Goal: Check status: Check status

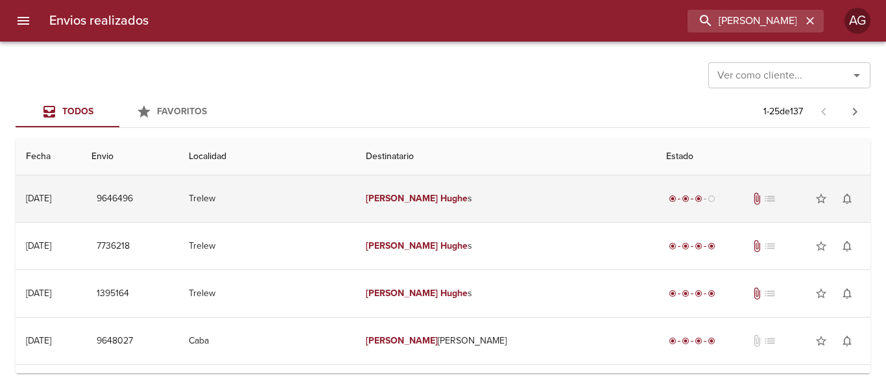
click at [315, 204] on td "Trelew" at bounding box center [266, 198] width 177 height 47
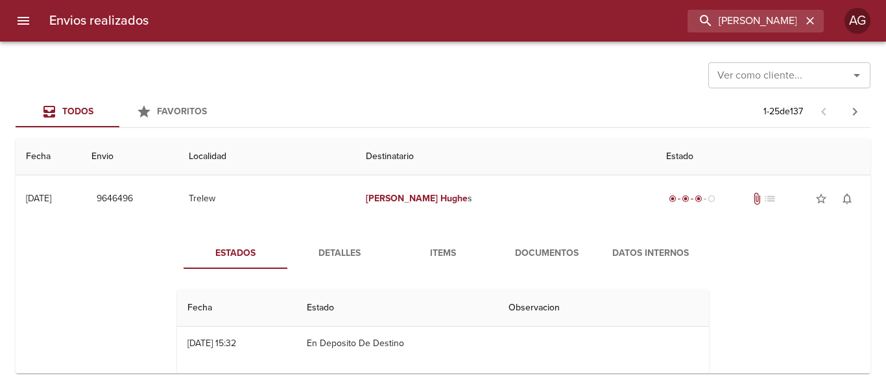
click at [333, 261] on span "Detalles" at bounding box center [339, 253] width 88 height 16
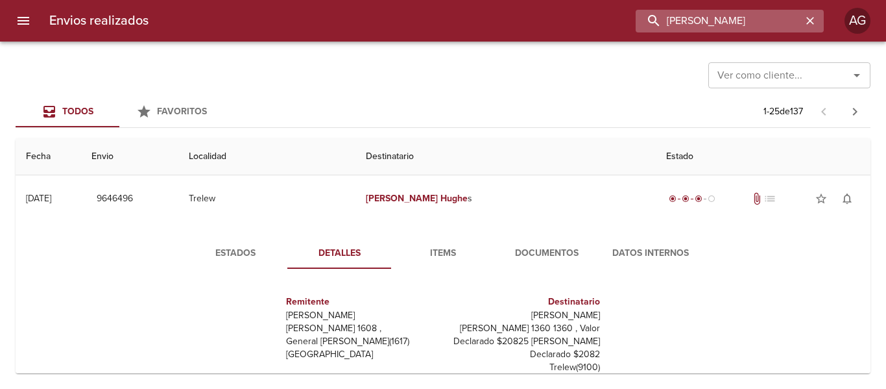
click at [745, 18] on input "jaquelina hughe" at bounding box center [719, 21] width 166 height 23
click at [745, 18] on input "9646496" at bounding box center [719, 21] width 166 height 23
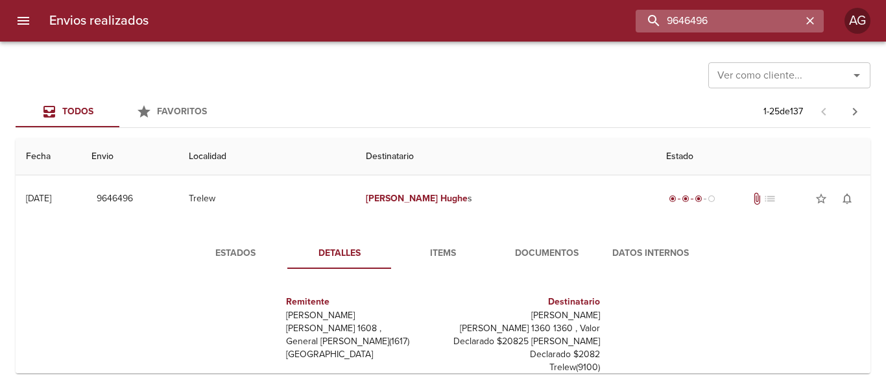
click at [688, 18] on input "9646496" at bounding box center [719, 21] width 166 height 23
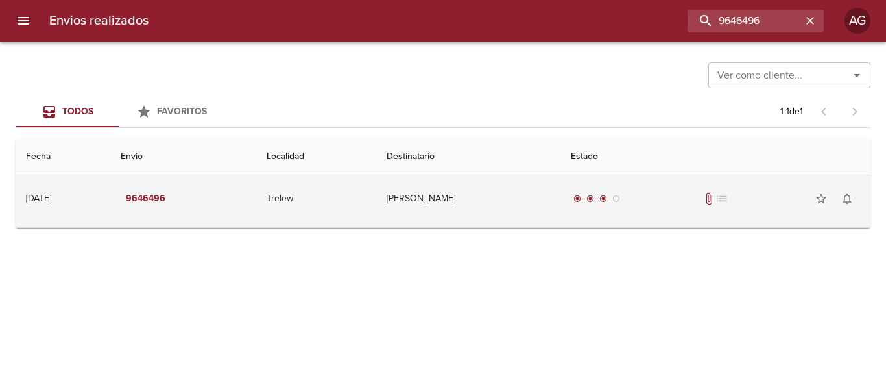
click at [590, 214] on td "radio_button_checked radio_button_checked radio_button_checked radio_button_unc…" at bounding box center [716, 198] width 310 height 47
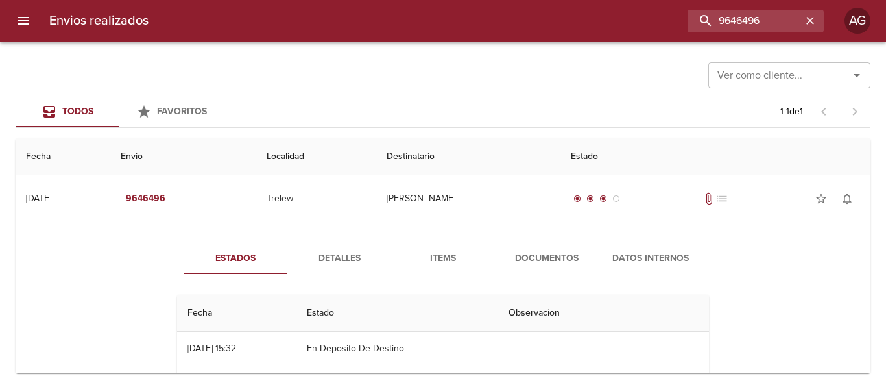
click at [551, 262] on span "Documentos" at bounding box center [547, 258] width 88 height 16
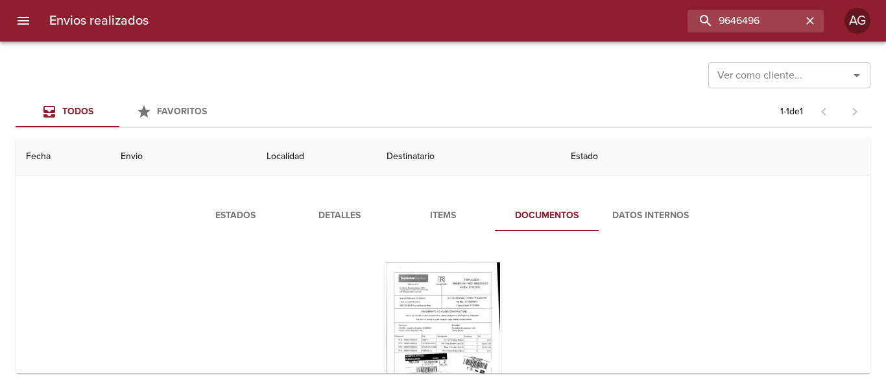
scroll to position [65, 0]
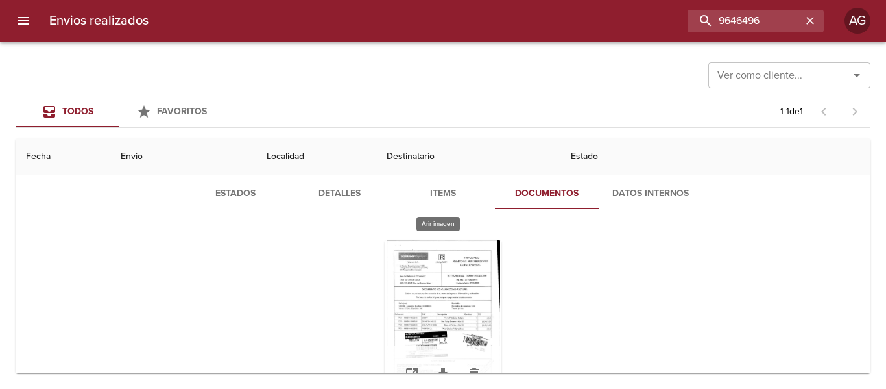
click at [457, 308] on div "Tabla de envíos del cliente" at bounding box center [443, 321] width 117 height 162
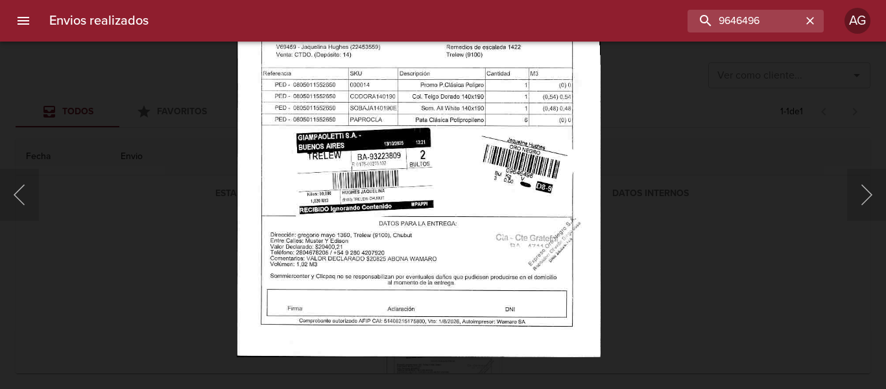
click at [660, 240] on div "Lightbox" at bounding box center [443, 194] width 886 height 389
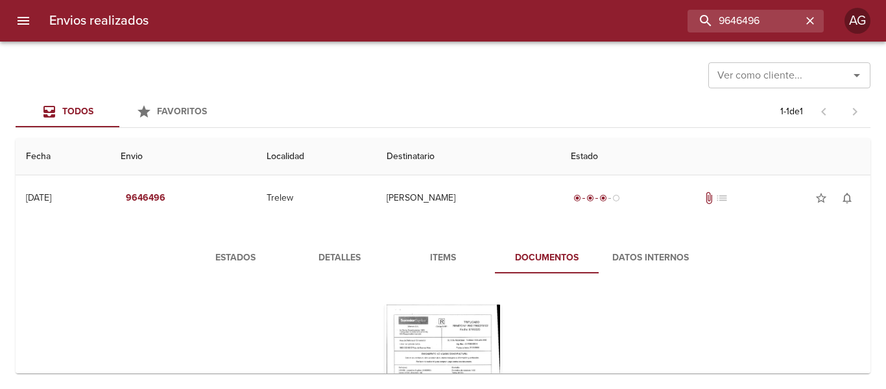
scroll to position [0, 0]
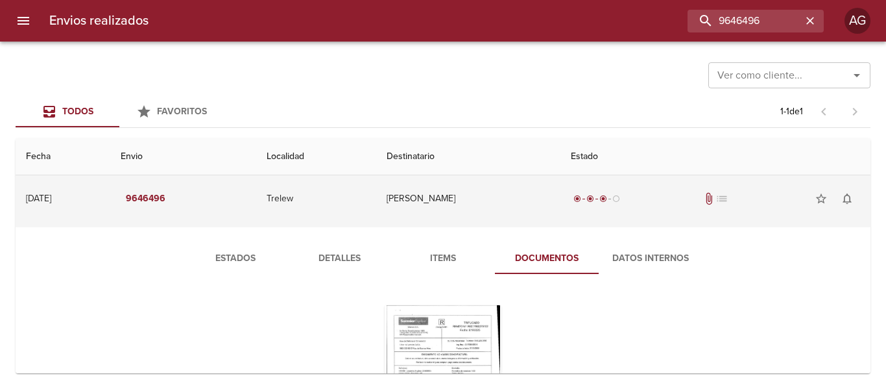
click at [509, 205] on td "Jaquelina Hughes" at bounding box center [468, 198] width 184 height 47
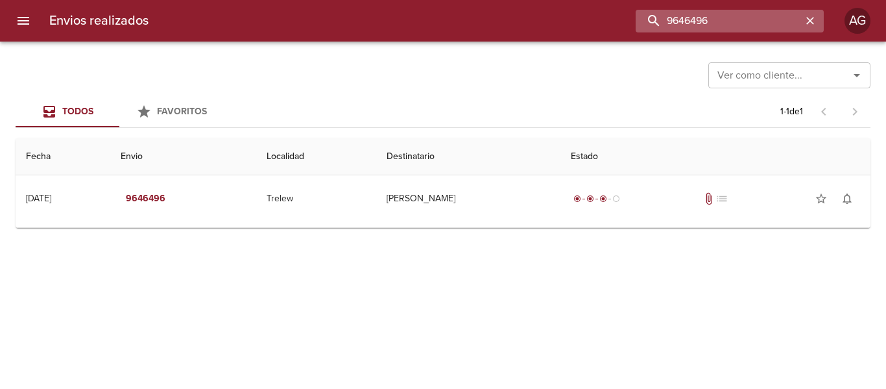
click at [725, 24] on input "9646496" at bounding box center [719, 21] width 166 height 23
paste input "84504"
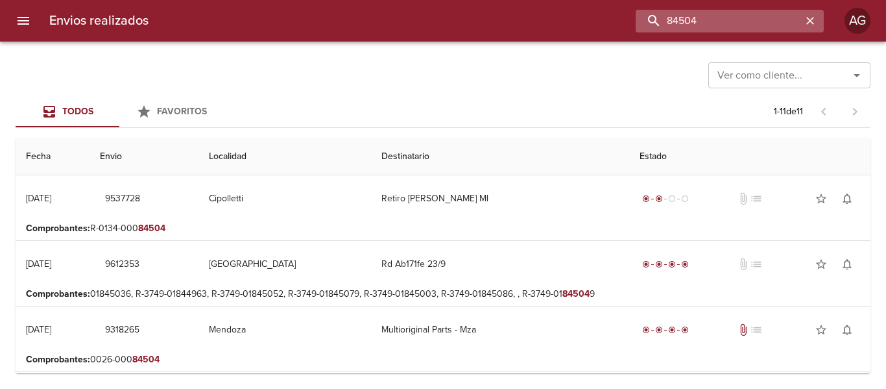
click at [729, 27] on input "84504" at bounding box center [719, 21] width 166 height 23
click at [729, 27] on input "9537728" at bounding box center [719, 21] width 166 height 23
type input "9537728"
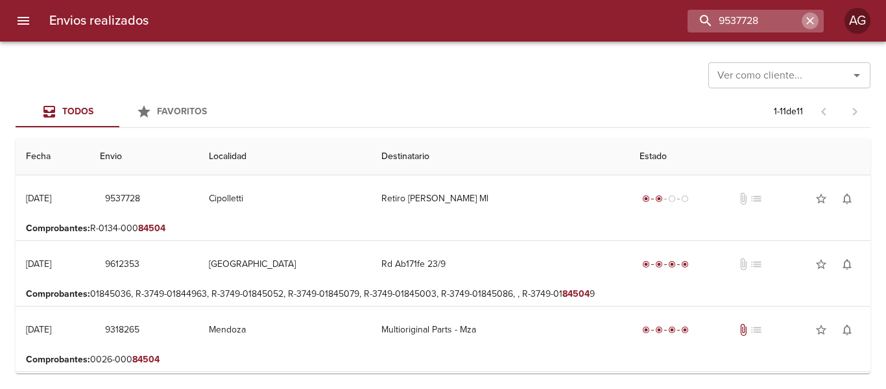
click at [804, 24] on icon "button" at bounding box center [810, 20] width 13 height 13
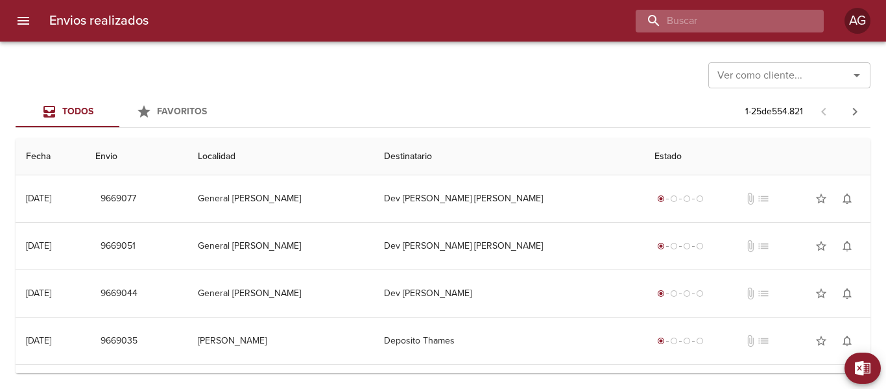
click at [714, 13] on input "buscar" at bounding box center [719, 21] width 166 height 23
paste input "FELIX ARTURO FERNANDEZ"
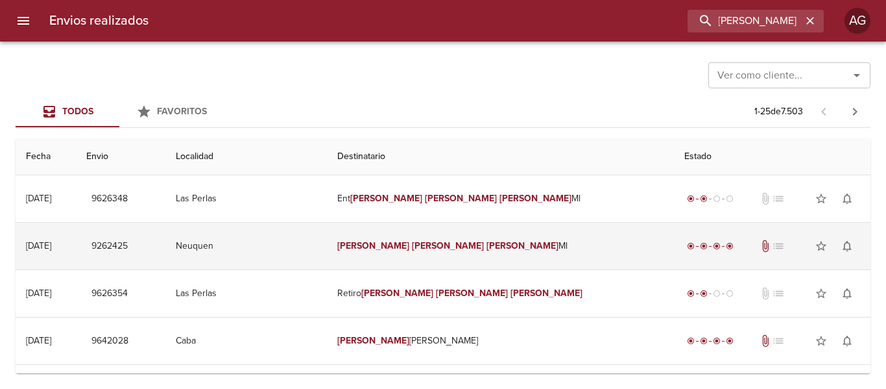
click at [674, 252] on td "radio_button_checked radio_button_checked radio_button_checked radio_button_che…" at bounding box center [772, 246] width 197 height 47
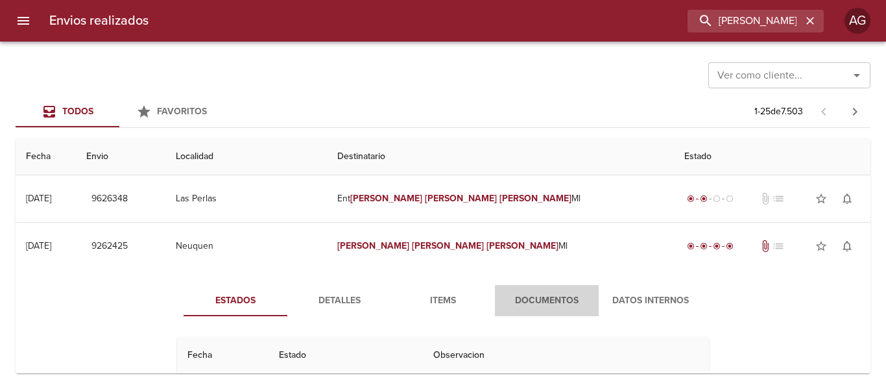
click at [534, 300] on span "Documentos" at bounding box center [547, 301] width 88 height 16
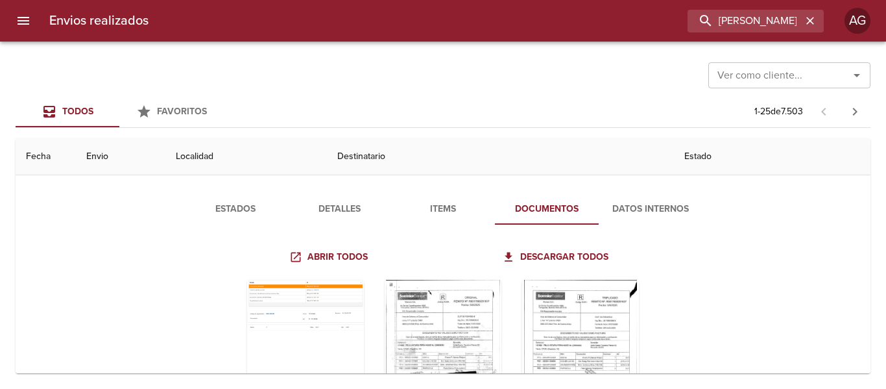
scroll to position [130, 0]
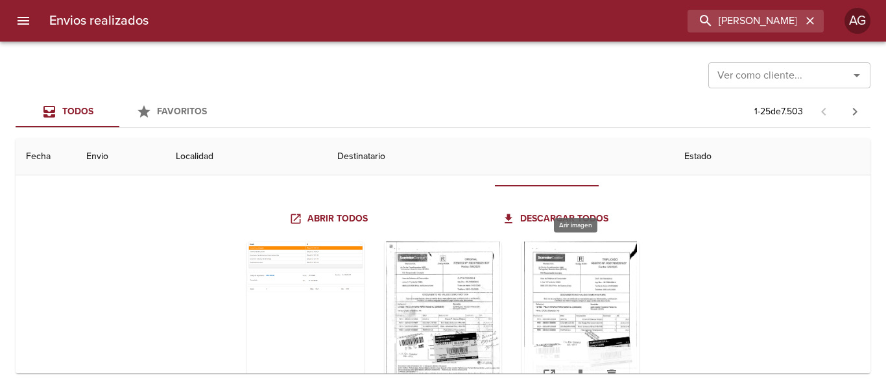
click at [560, 304] on div "Tabla de envíos del cliente" at bounding box center [580, 322] width 117 height 162
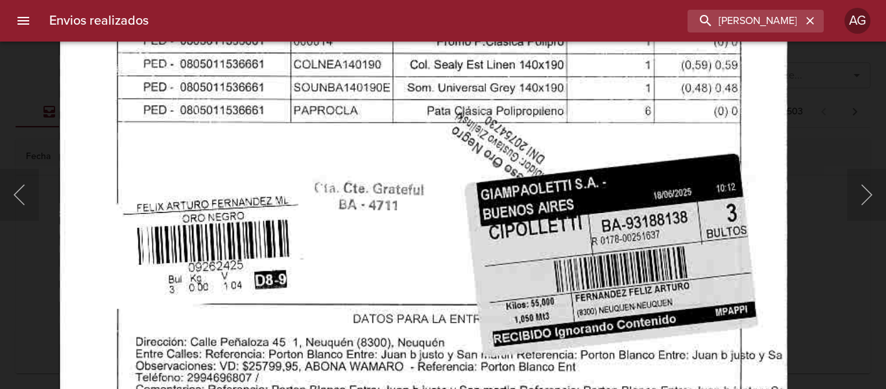
click at [458, 127] on img "Lightbox" at bounding box center [423, 63] width 729 height 1044
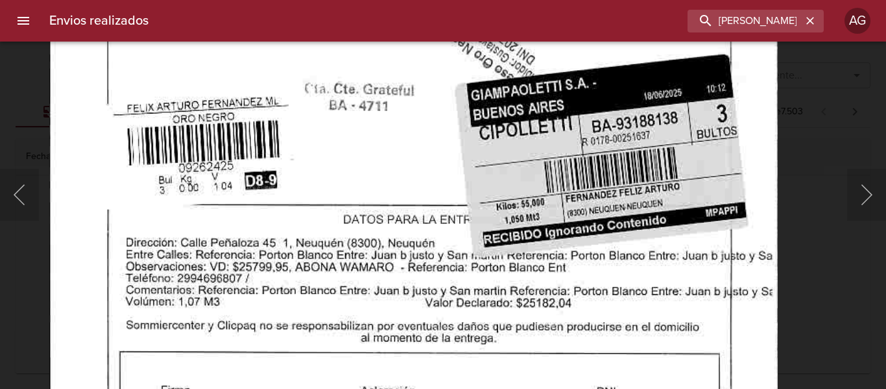
click at [822, 216] on div "Lightbox" at bounding box center [443, 194] width 886 height 389
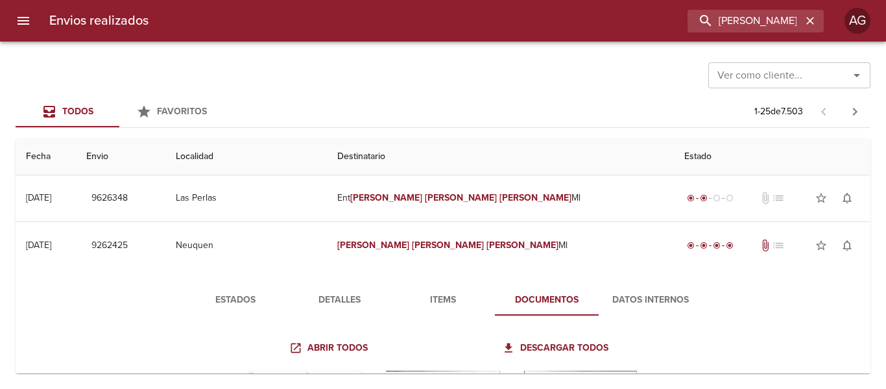
scroll to position [0, 0]
click at [747, 25] on input "FELIX ARTURO FERNANDEZ" at bounding box center [719, 21] width 166 height 23
click at [747, 25] on input "9262425" at bounding box center [719, 21] width 166 height 23
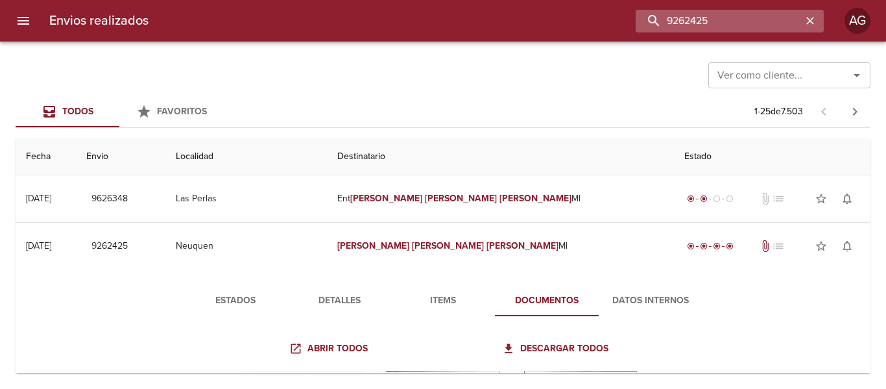
click at [747, 25] on input "9262425" at bounding box center [719, 21] width 166 height 23
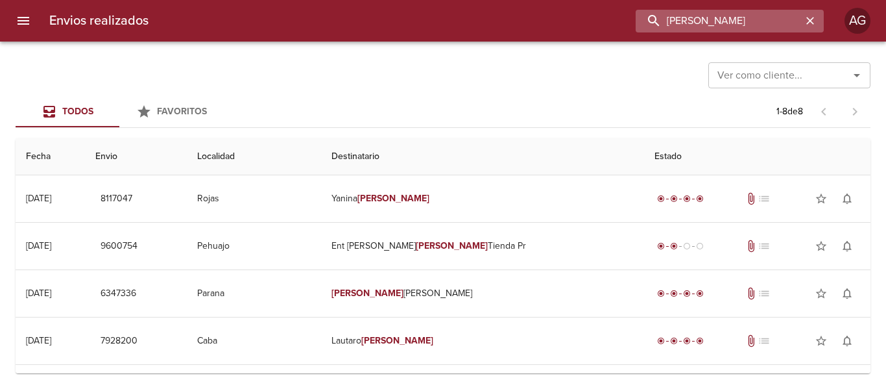
click at [670, 18] on input "guarascio" at bounding box center [719, 21] width 166 height 23
type input "javier guarascio"
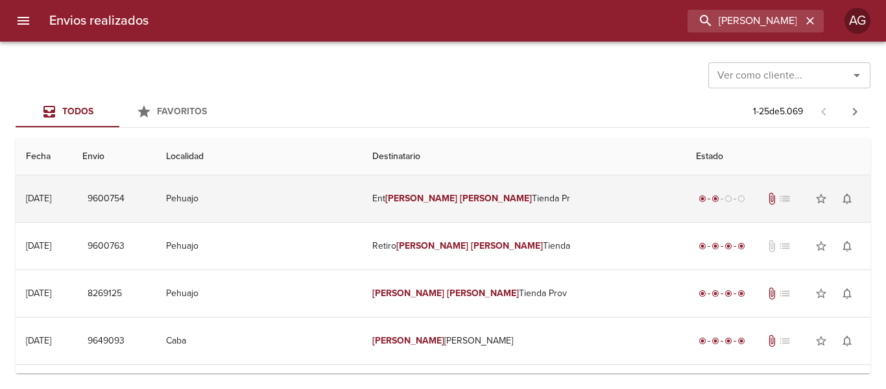
click at [452, 197] on em "Javier" at bounding box center [421, 198] width 72 height 11
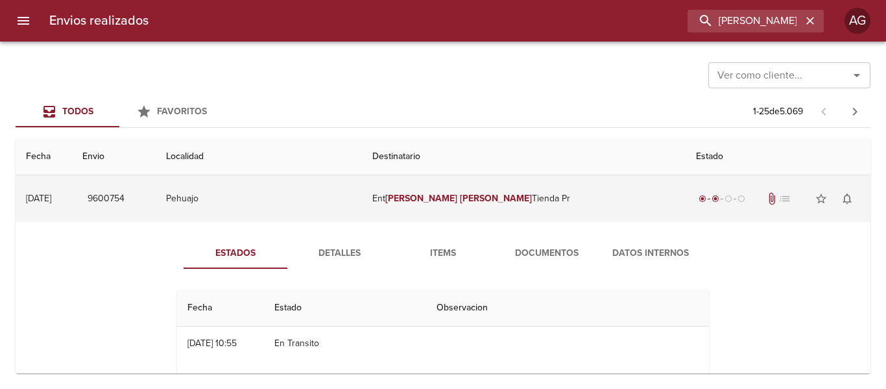
click at [407, 204] on td "Ent Javier Guarascio Tienda Pr" at bounding box center [524, 198] width 324 height 47
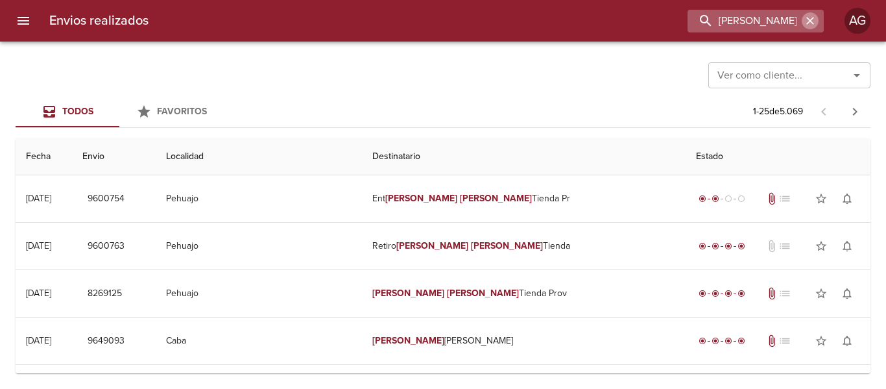
click at [808, 25] on icon "button" at bounding box center [810, 20] width 13 height 13
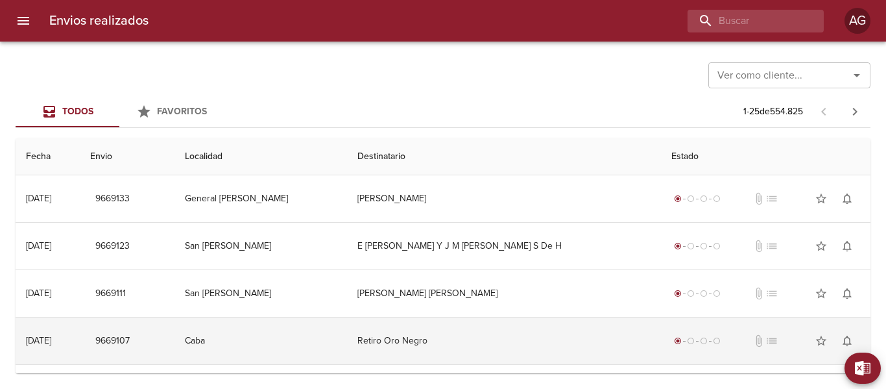
click at [469, 341] on td "Retiro Oro Negro" at bounding box center [503, 340] width 313 height 47
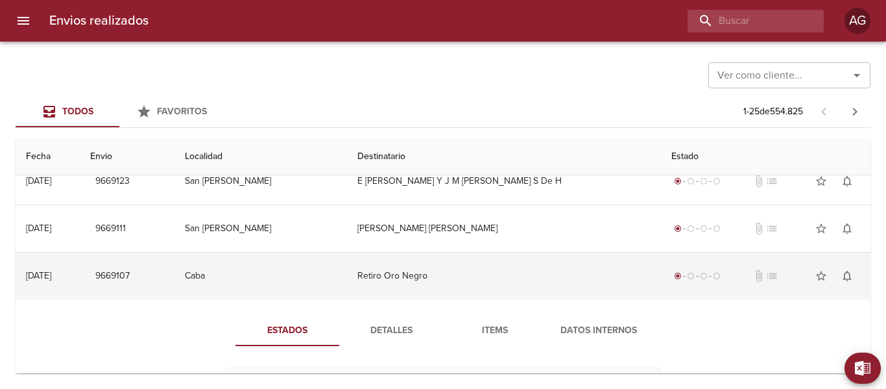
scroll to position [130, 0]
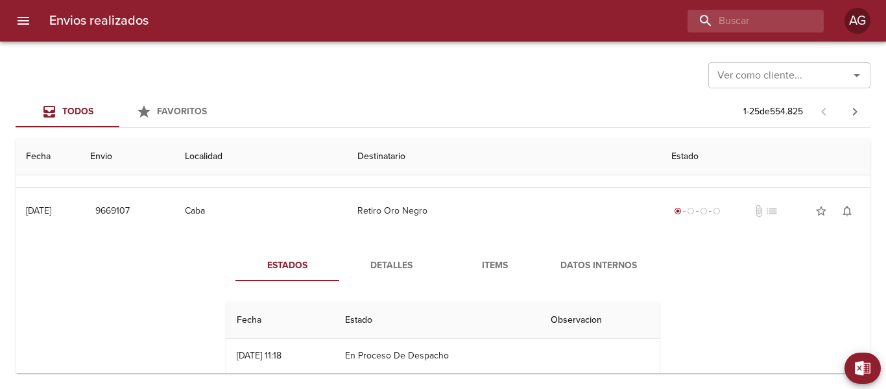
click at [400, 262] on span "Detalles" at bounding box center [391, 266] width 88 height 16
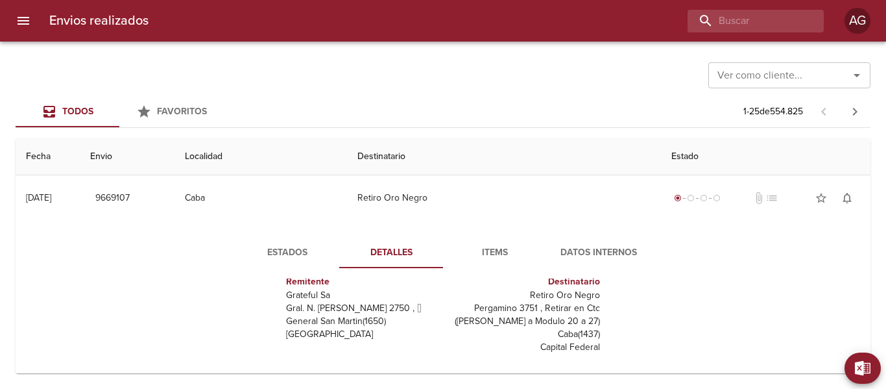
scroll to position [65, 0]
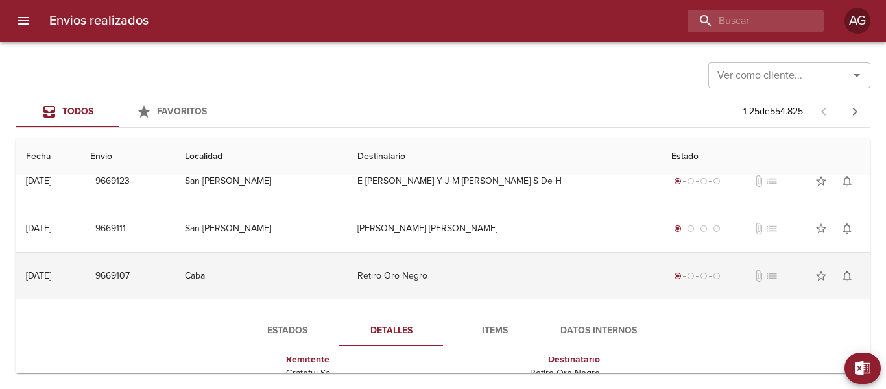
click at [443, 277] on td "Retiro Oro Negro" at bounding box center [503, 275] width 313 height 47
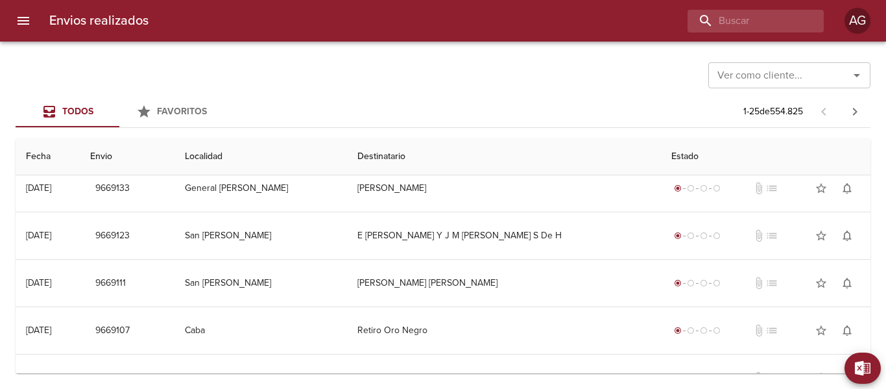
scroll to position [0, 0]
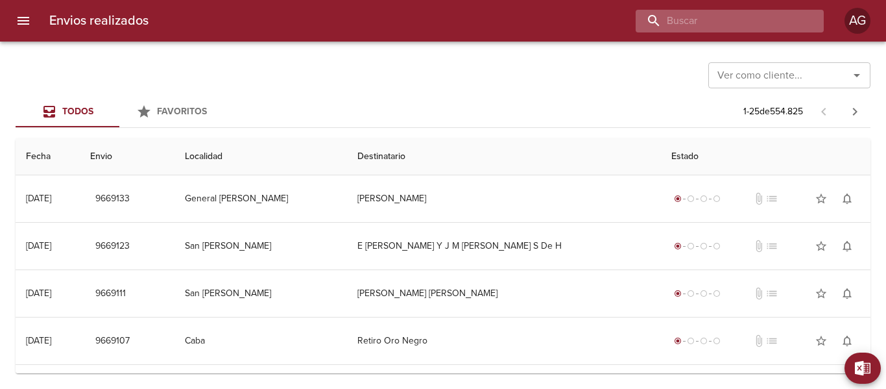
click at [736, 20] on input "buscar" at bounding box center [719, 21] width 166 height 23
type input "retiro oro negro"
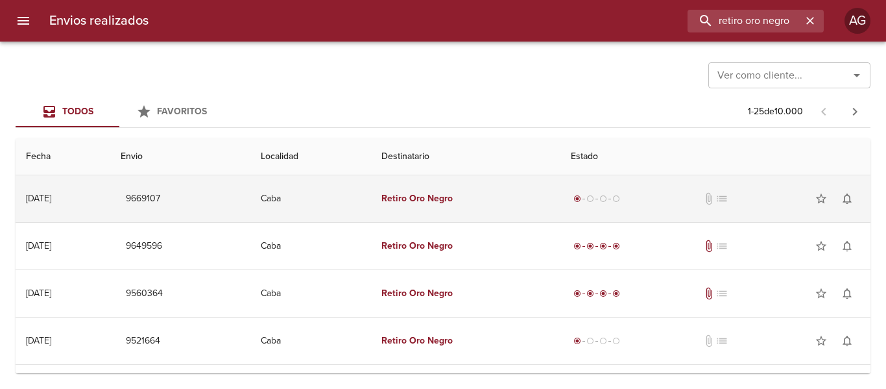
click at [453, 198] on em "Negro" at bounding box center [440, 198] width 25 height 11
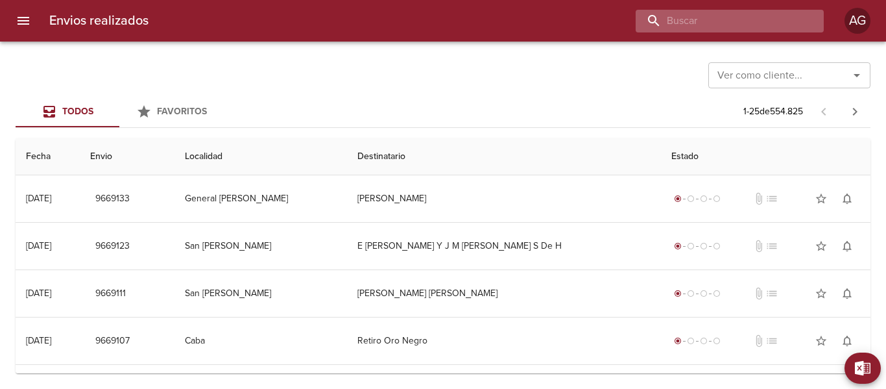
click at [725, 21] on input "buscar" at bounding box center [719, 21] width 166 height 23
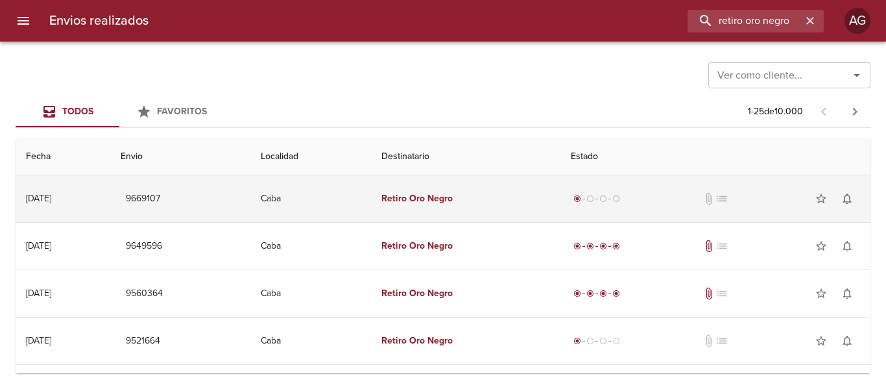
click at [572, 193] on td "radio_button_checked radio_button_unchecked radio_button_unchecked radio_button…" at bounding box center [716, 198] width 310 height 47
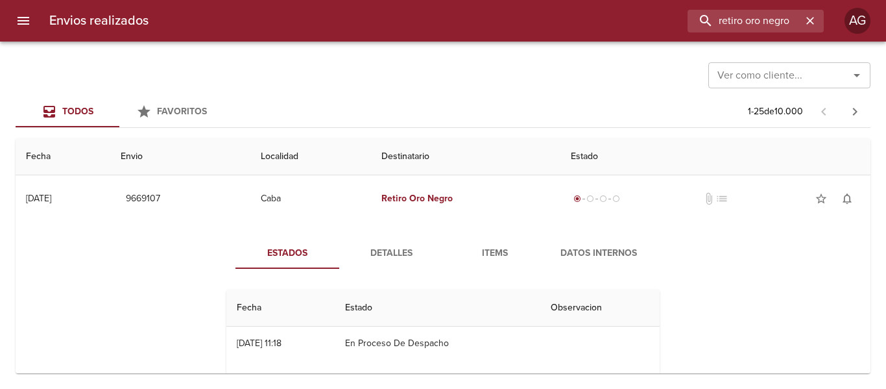
click at [409, 254] on span "Detalles" at bounding box center [391, 253] width 88 height 16
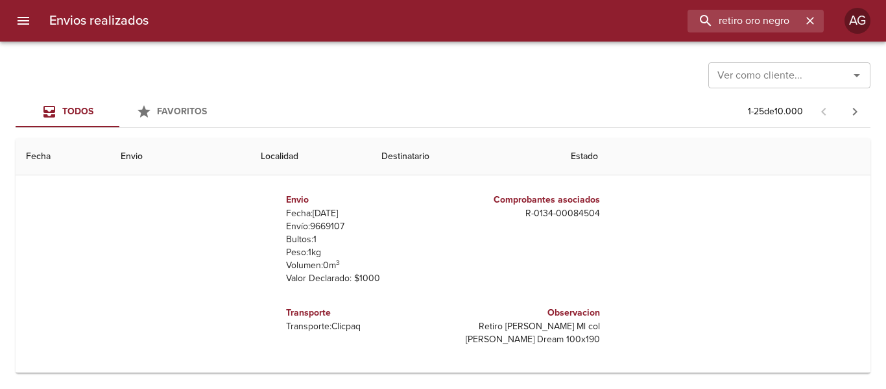
scroll to position [259, 0]
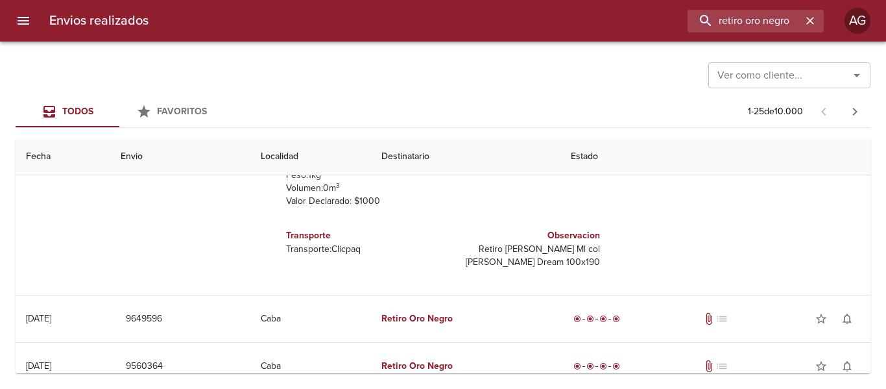
click at [748, 32] on div "Envios realizados retiro oro negro AG" at bounding box center [443, 21] width 886 height 42
click at [748, 27] on input "retiro oro negro" at bounding box center [719, 21] width 166 height 23
paste input "[PERSON_NAME] [PERSON_NAME]"
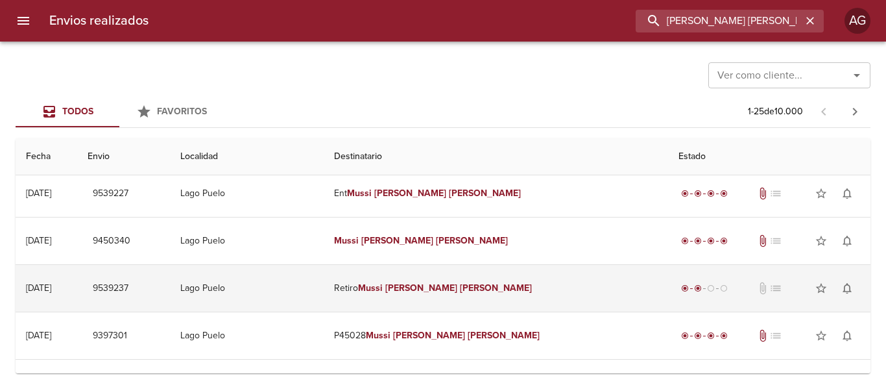
scroll to position [0, 0]
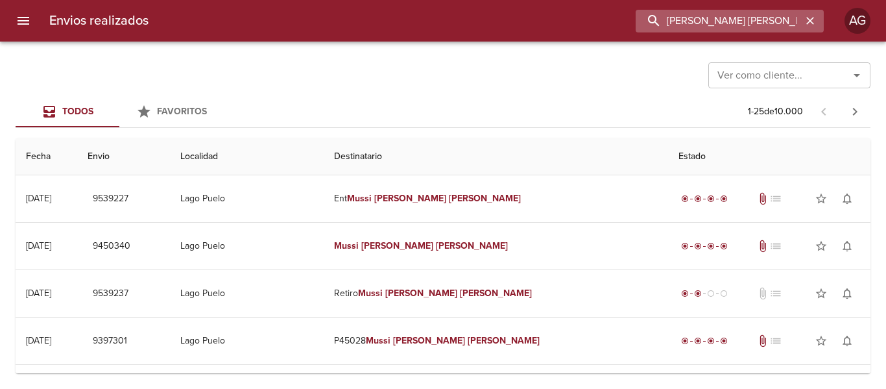
click at [705, 23] on input "[PERSON_NAME] [PERSON_NAME]" at bounding box center [719, 21] width 166 height 23
click at [705, 23] on input "9539237" at bounding box center [719, 21] width 166 height 23
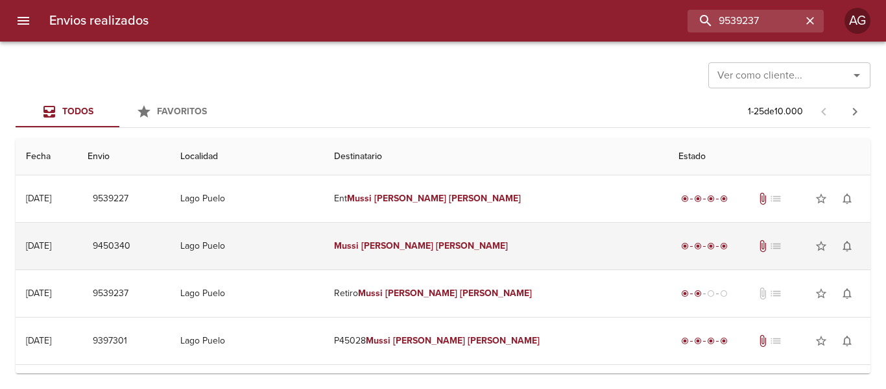
click at [394, 254] on td "[PERSON_NAME] [PERSON_NAME]" at bounding box center [496, 246] width 344 height 47
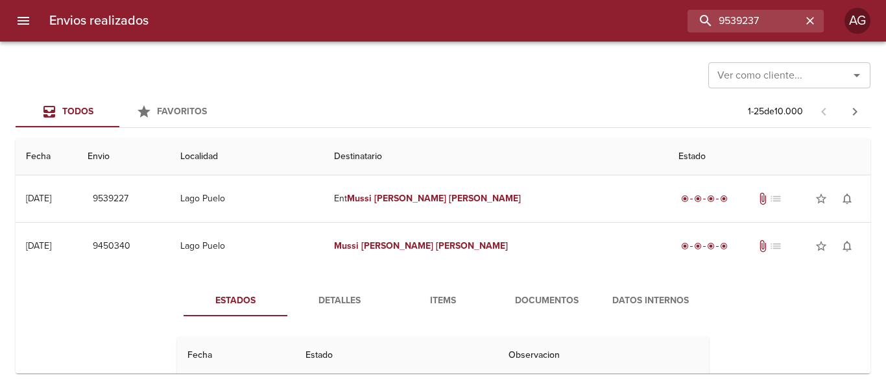
click at [368, 297] on span "Detalles" at bounding box center [339, 301] width 88 height 16
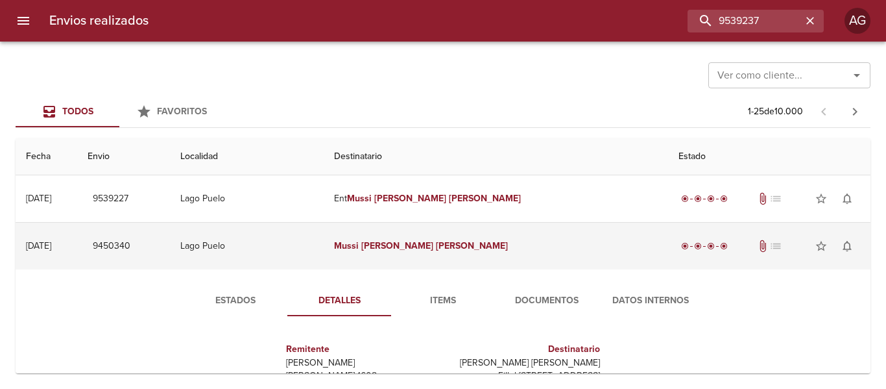
click at [507, 260] on td "[PERSON_NAME] [PERSON_NAME]" at bounding box center [496, 246] width 344 height 47
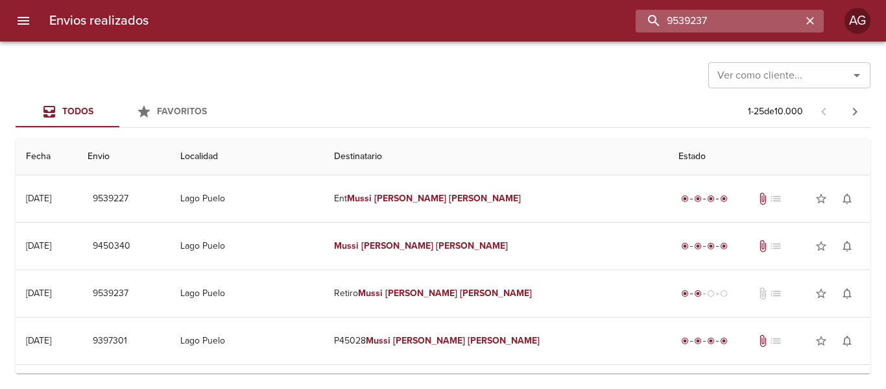
click at [745, 26] on input "9539237" at bounding box center [719, 21] width 166 height 23
paste input "84532"
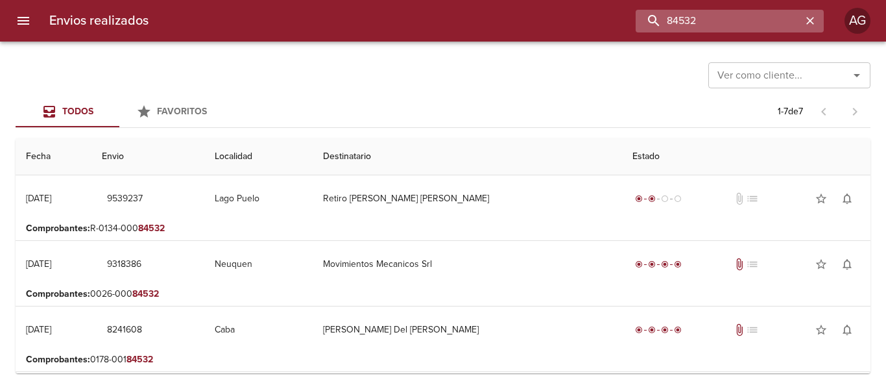
click at [741, 16] on input "84532" at bounding box center [719, 21] width 166 height 23
click at [741, 16] on input "9539237" at bounding box center [719, 21] width 166 height 23
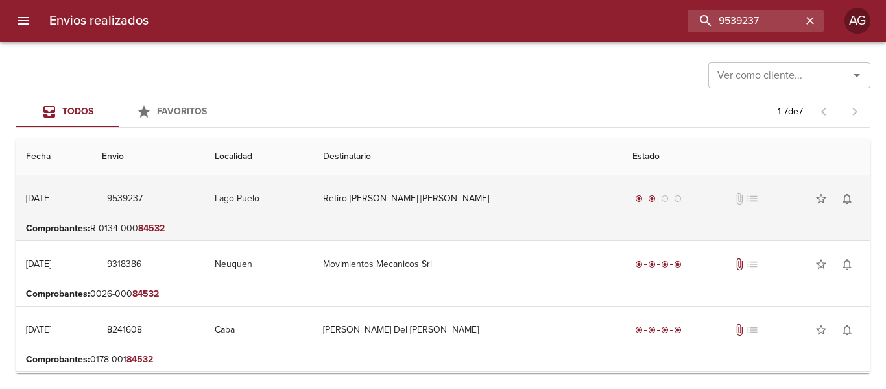
click at [476, 218] on td "Retiro [PERSON_NAME] [PERSON_NAME]" at bounding box center [467, 198] width 309 height 47
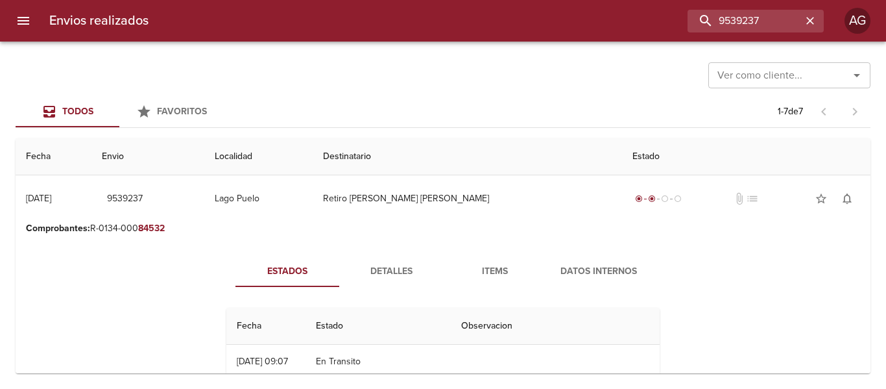
click at [496, 274] on span "Items" at bounding box center [495, 271] width 88 height 16
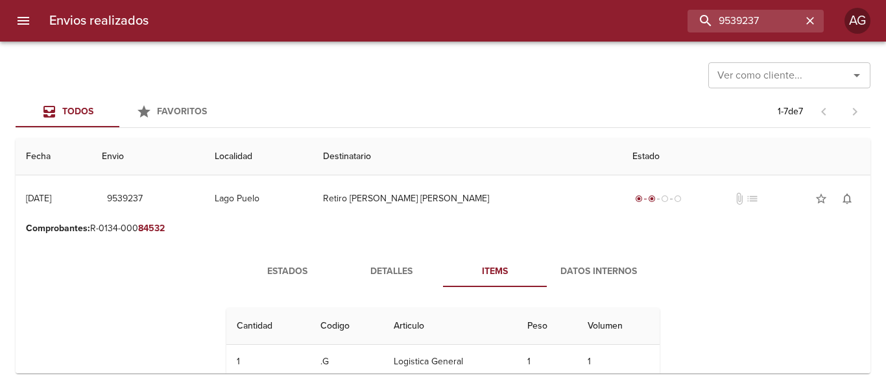
click at [361, 277] on span "Detalles" at bounding box center [391, 271] width 88 height 16
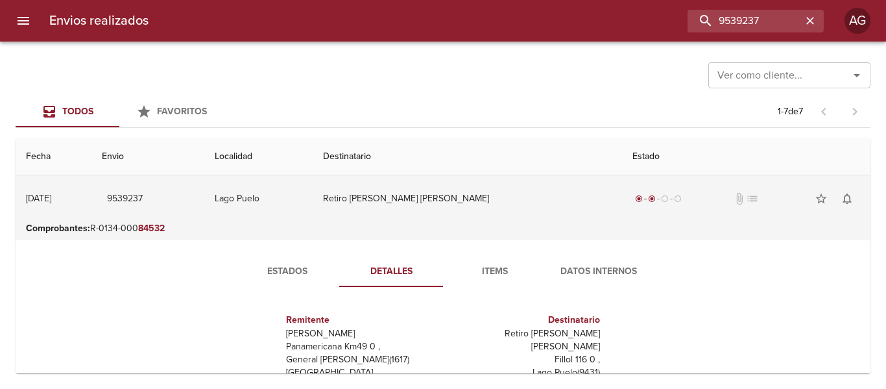
click at [477, 217] on td "Retiro [PERSON_NAME] [PERSON_NAME]" at bounding box center [467, 198] width 309 height 47
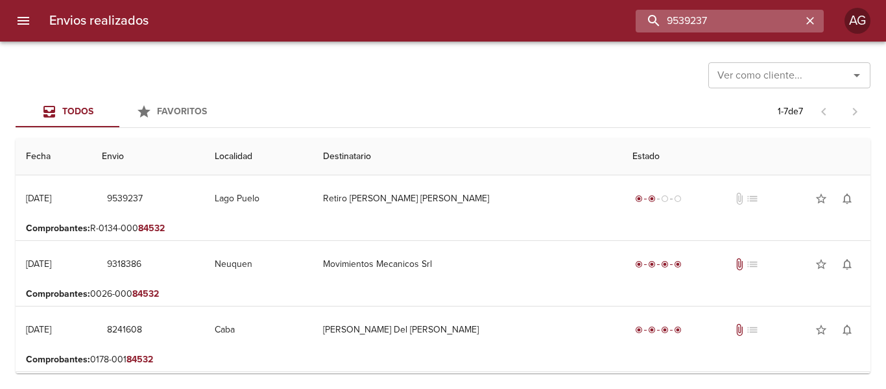
click at [743, 31] on input "9539237" at bounding box center [719, 21] width 166 height 23
paste input "[PERSON_NAME]"
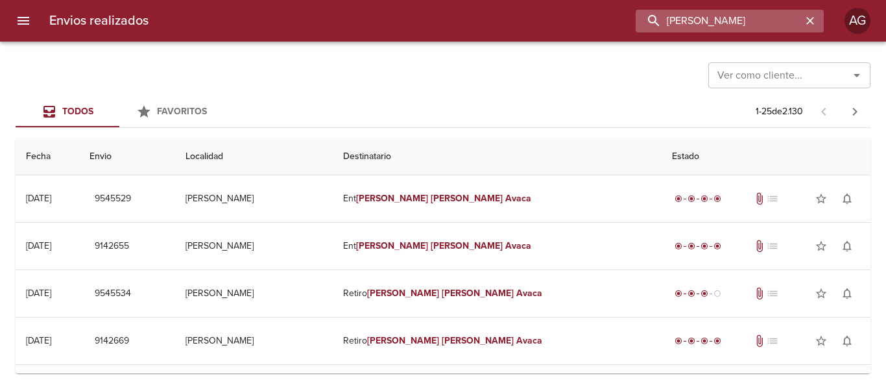
click at [771, 15] on input "[PERSON_NAME]" at bounding box center [719, 21] width 166 height 23
click at [771, 15] on input "9545534" at bounding box center [719, 21] width 166 height 23
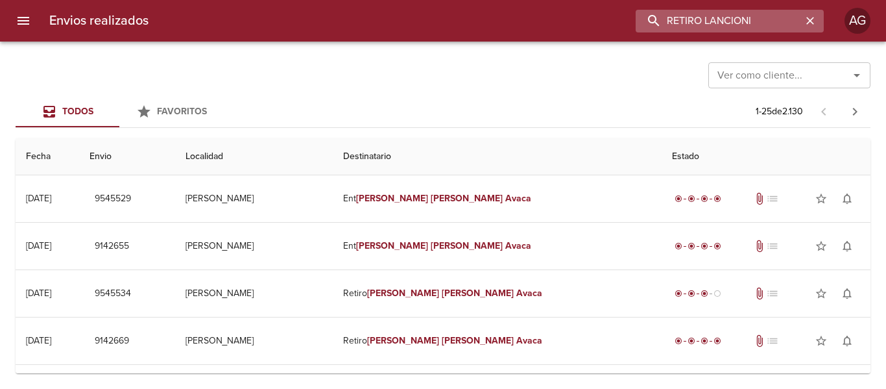
type input "RETIRO LANCIONI"
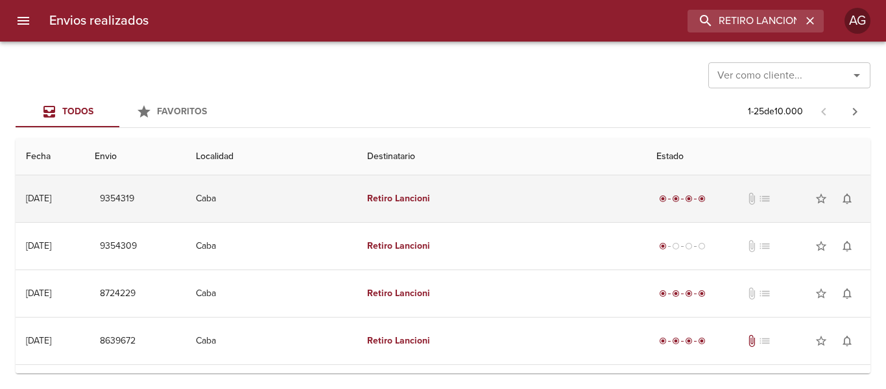
click at [511, 215] on td "Retiro [PERSON_NAME]" at bounding box center [501, 198] width 289 height 47
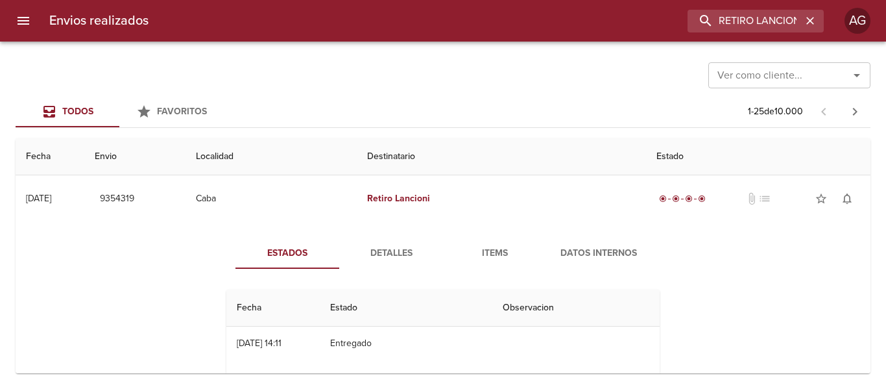
click at [401, 258] on span "Detalles" at bounding box center [391, 253] width 88 height 16
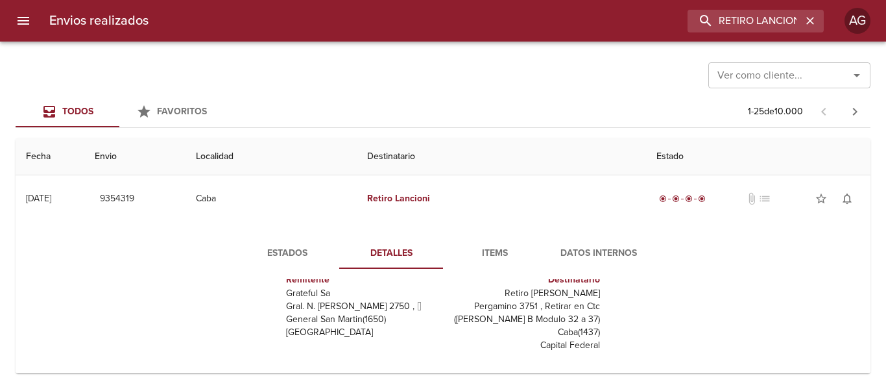
scroll to position [32, 0]
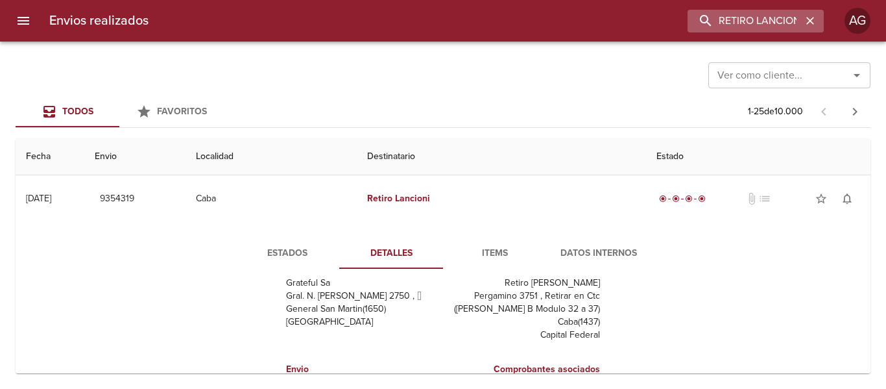
click at [814, 22] on icon "button" at bounding box center [810, 20] width 13 height 13
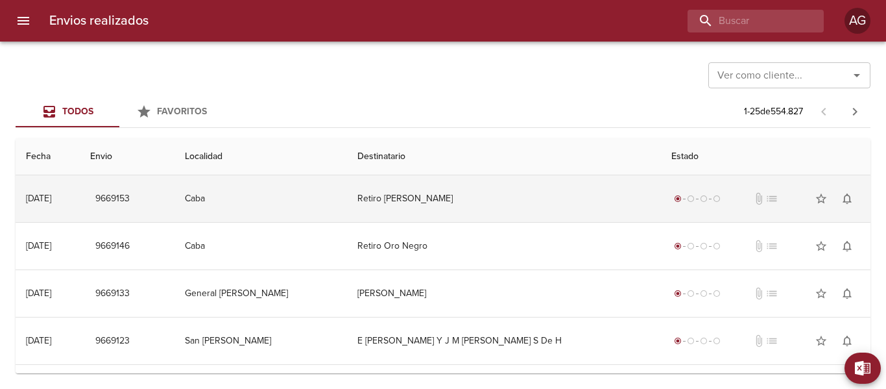
scroll to position [0, 0]
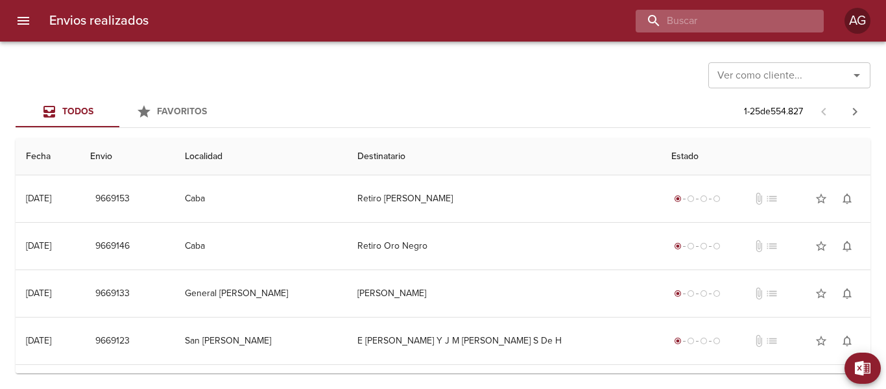
click at [768, 30] on input "buscar" at bounding box center [719, 21] width 166 height 23
type input "tegaldo carolina"
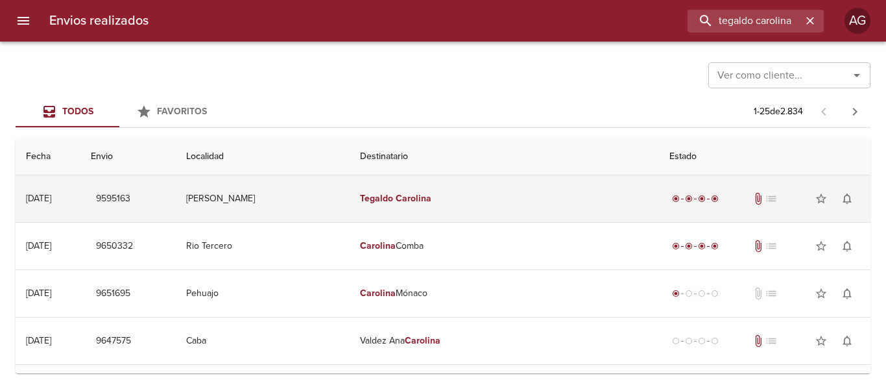
click at [413, 209] on td "Tegaldo Carolina" at bounding box center [504, 198] width 309 height 47
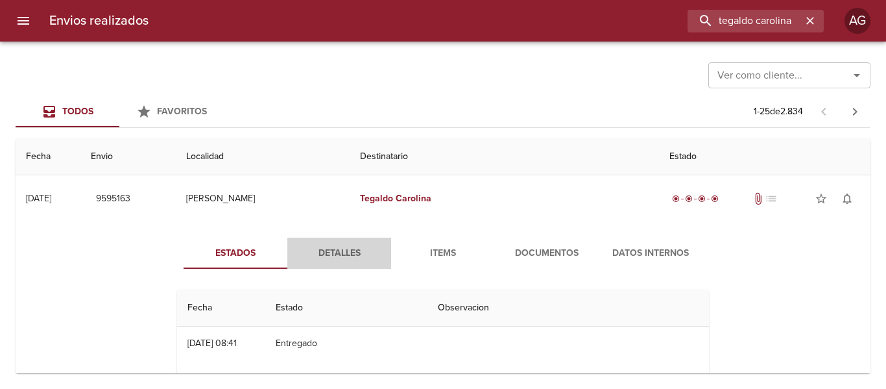
click at [334, 258] on span "Detalles" at bounding box center [339, 253] width 88 height 16
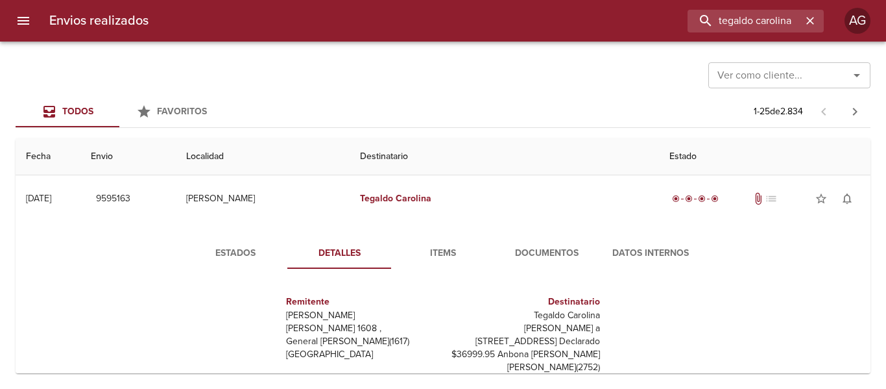
scroll to position [19, 0]
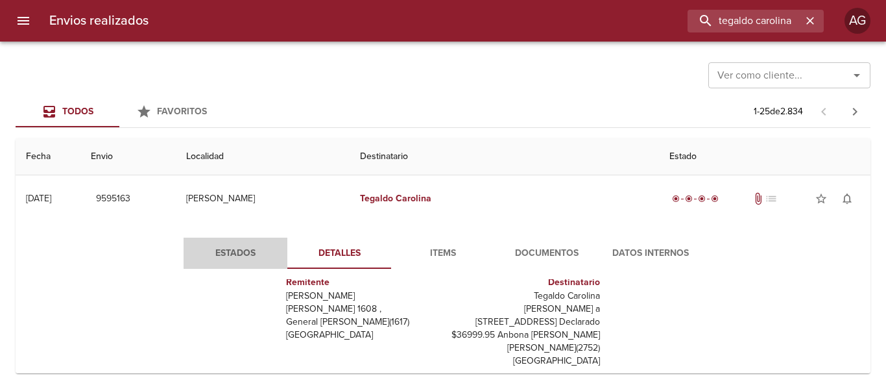
click at [238, 245] on span "Estados" at bounding box center [235, 253] width 88 height 16
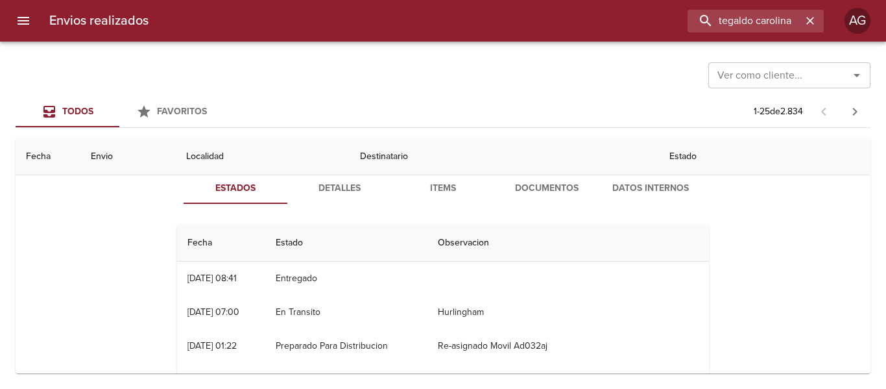
scroll to position [0, 0]
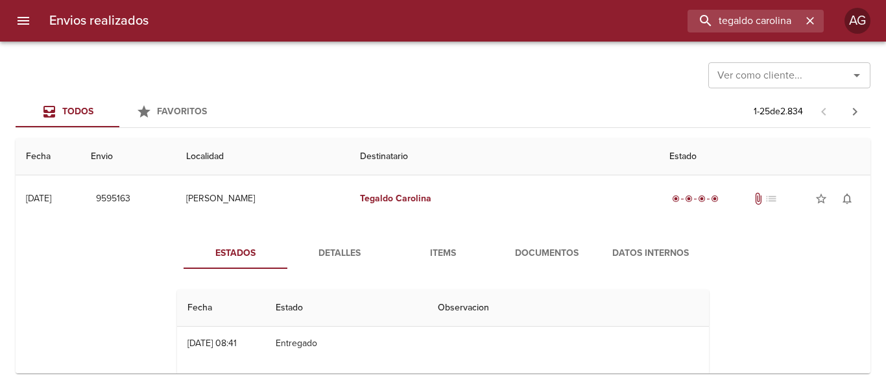
click at [530, 247] on span "Documentos" at bounding box center [547, 253] width 88 height 16
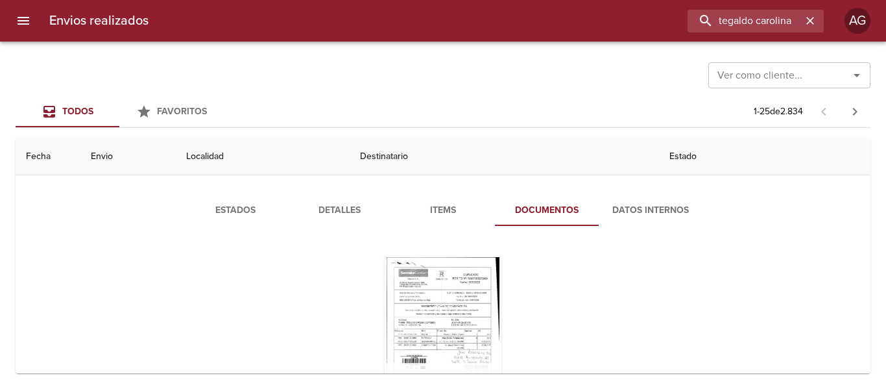
scroll to position [65, 0]
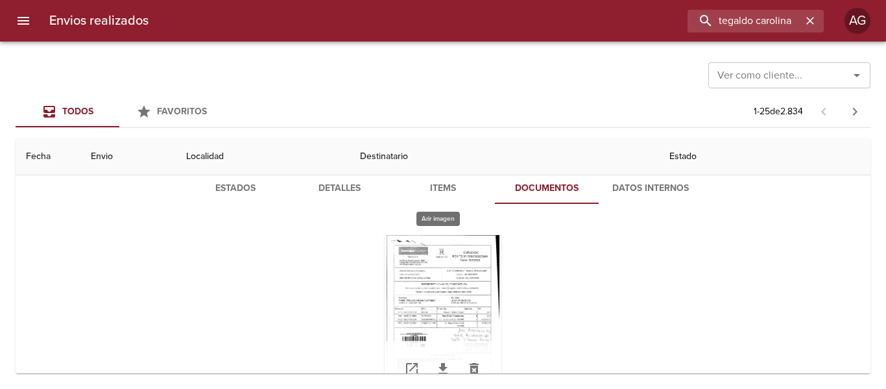
click at [453, 283] on div "Tabla de envíos del cliente" at bounding box center [443, 316] width 117 height 162
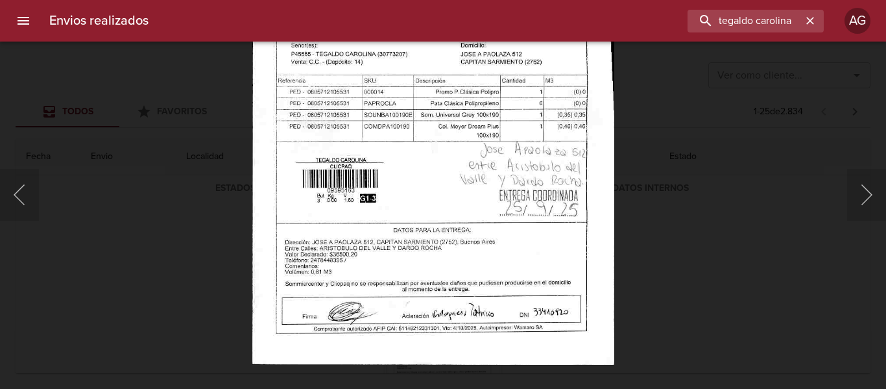
click at [664, 239] on div "Lightbox" at bounding box center [443, 194] width 886 height 389
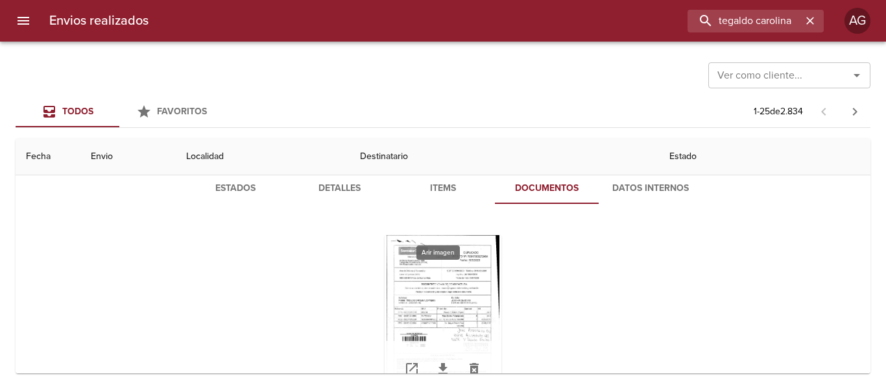
scroll to position [0, 0]
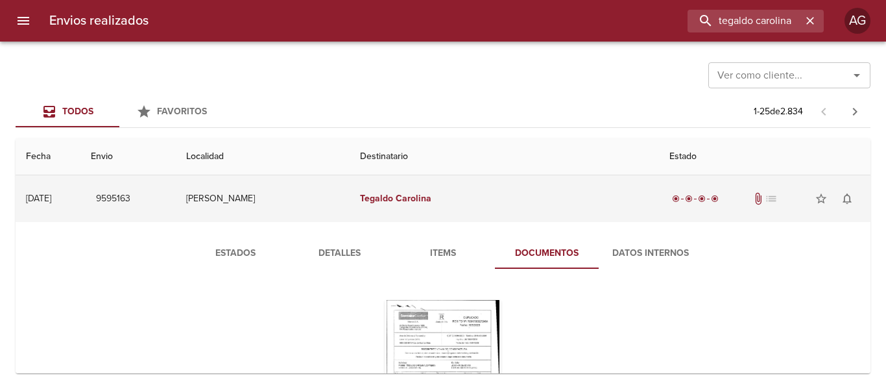
click at [426, 210] on td "Tegaldo Carolina" at bounding box center [504, 198] width 309 height 47
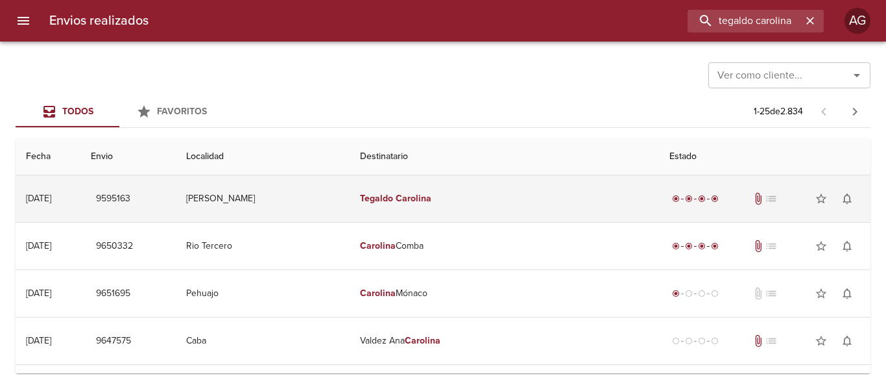
click at [393, 197] on em "Tegaldo" at bounding box center [376, 198] width 33 height 11
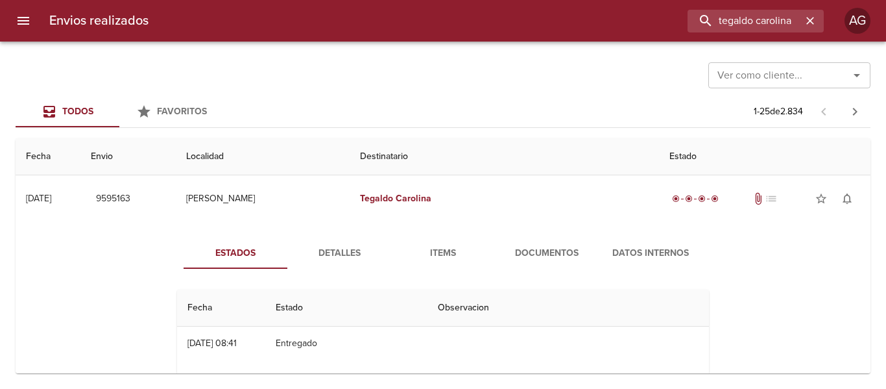
click at [447, 247] on span "Items" at bounding box center [443, 253] width 88 height 16
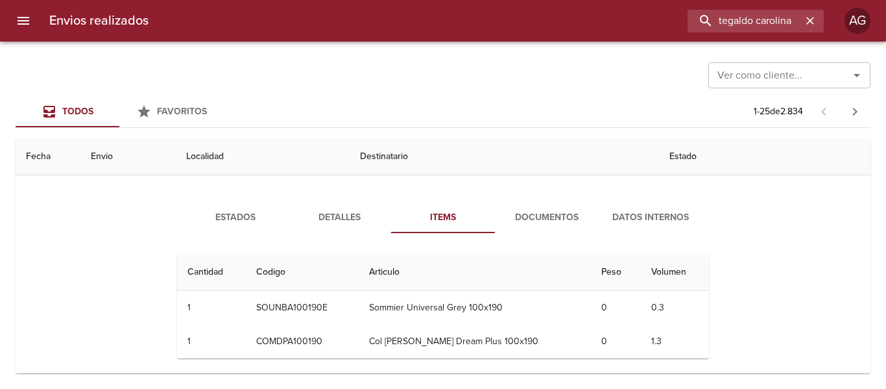
scroll to position [65, 0]
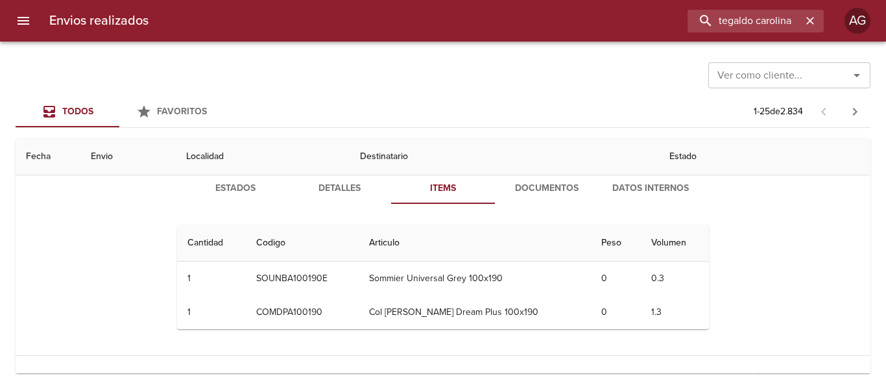
click at [329, 187] on span "Detalles" at bounding box center [339, 188] width 88 height 16
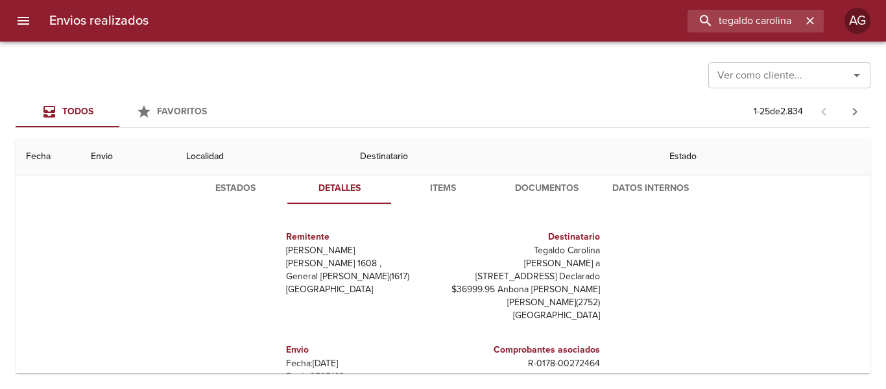
click at [219, 202] on button "Estados" at bounding box center [236, 188] width 104 height 31
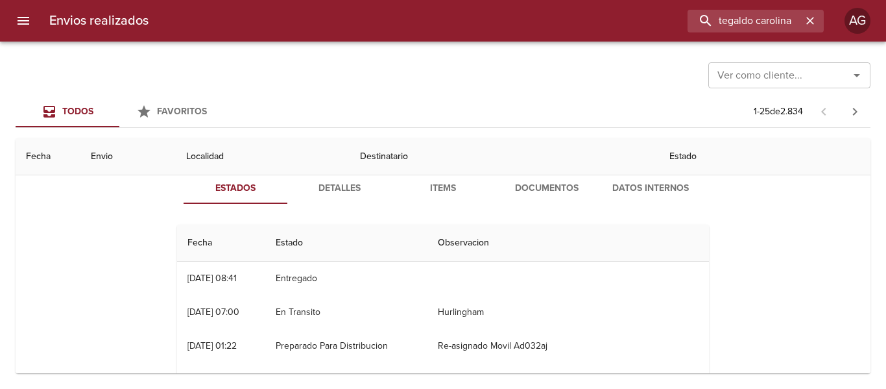
click at [558, 187] on span "Documentos" at bounding box center [547, 188] width 88 height 16
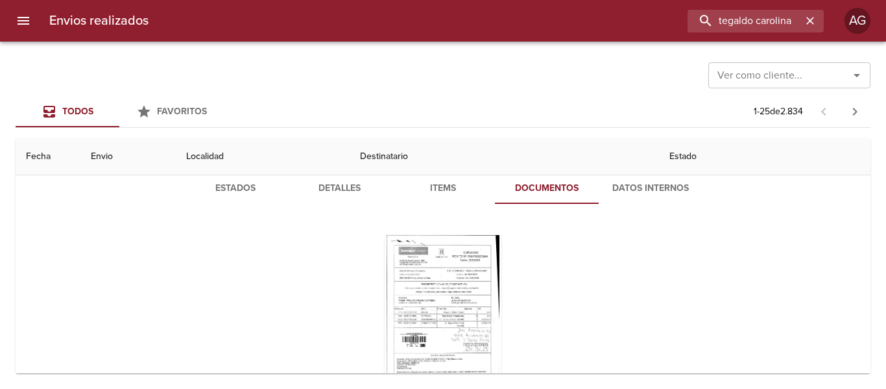
scroll to position [130, 0]
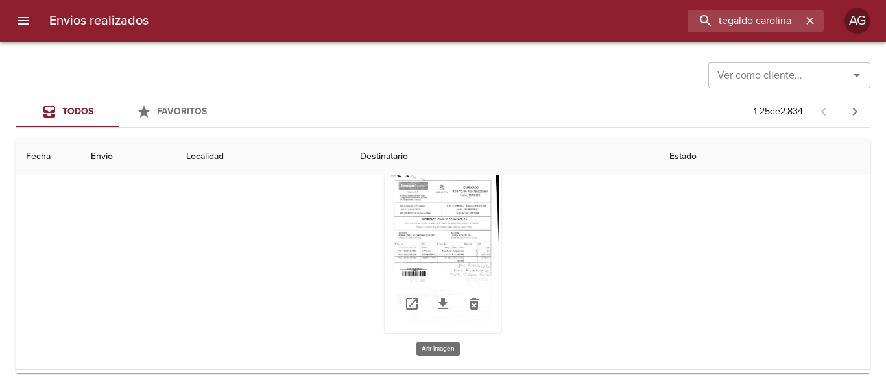
click at [436, 246] on div "Tabla de envíos del cliente" at bounding box center [443, 251] width 117 height 162
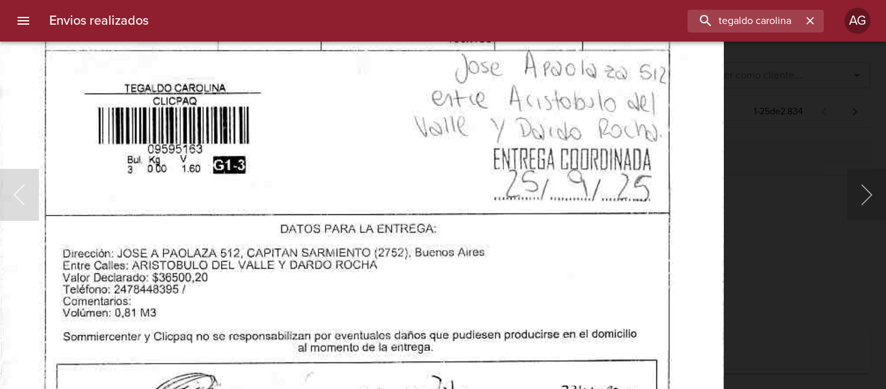
drag, startPoint x: 767, startPoint y: 218, endPoint x: 721, endPoint y: 229, distance: 46.7
click at [763, 220] on div "Lightbox" at bounding box center [443, 194] width 886 height 389
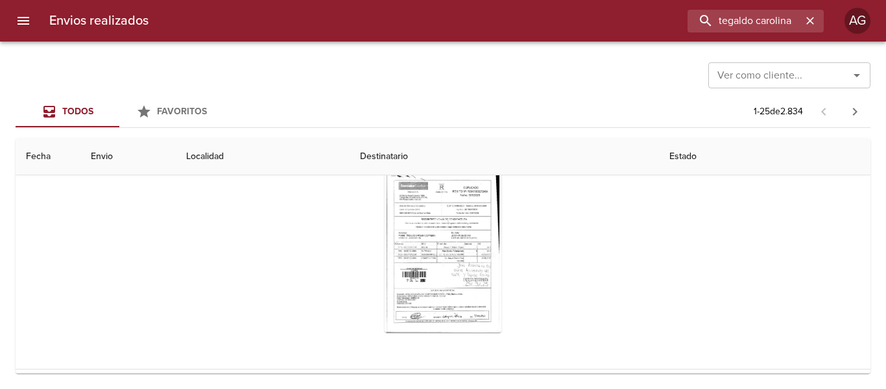
scroll to position [0, 0]
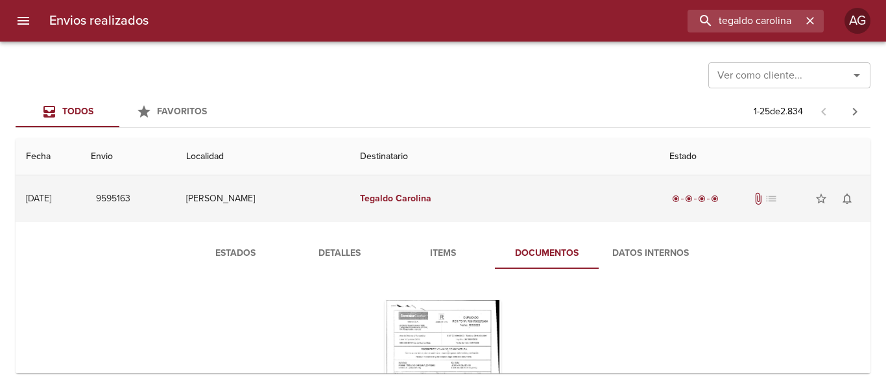
click at [431, 198] on em "Carolina" at bounding box center [414, 198] width 36 height 11
